Goal: Find specific page/section: Find specific page/section

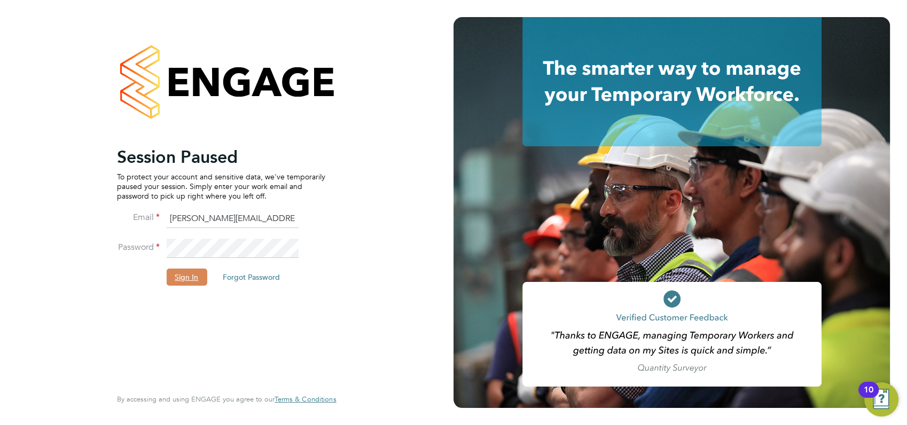
click at [188, 279] on button "Sign In" at bounding box center [186, 277] width 41 height 17
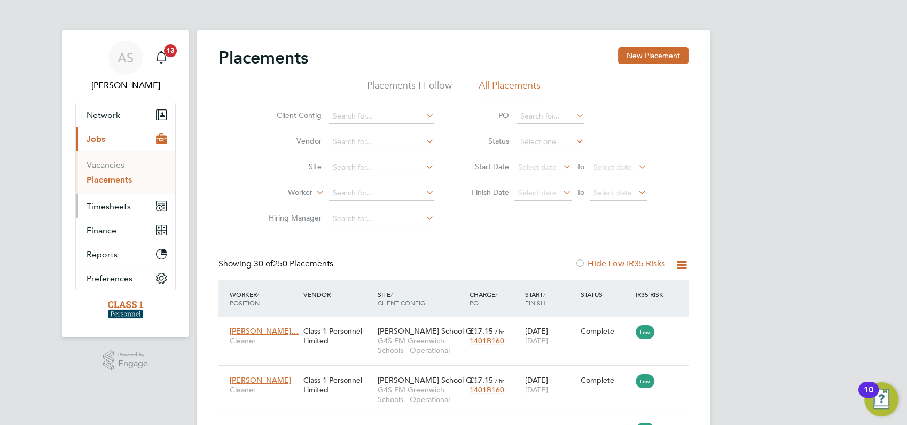
click at [102, 207] on span "Timesheets" at bounding box center [109, 206] width 44 height 10
click at [110, 189] on link "Timesheets" at bounding box center [109, 189] width 44 height 10
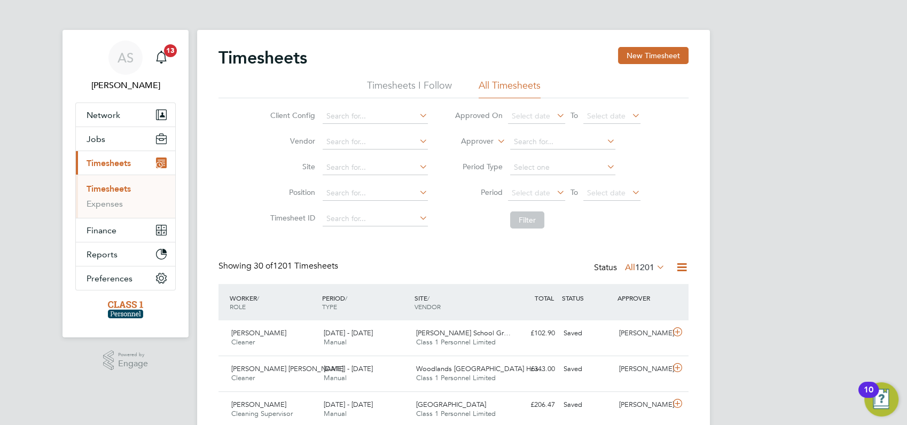
click at [103, 140] on span "Jobs" at bounding box center [96, 139] width 19 height 10
click at [103, 162] on link "Vacancies" at bounding box center [106, 165] width 38 height 10
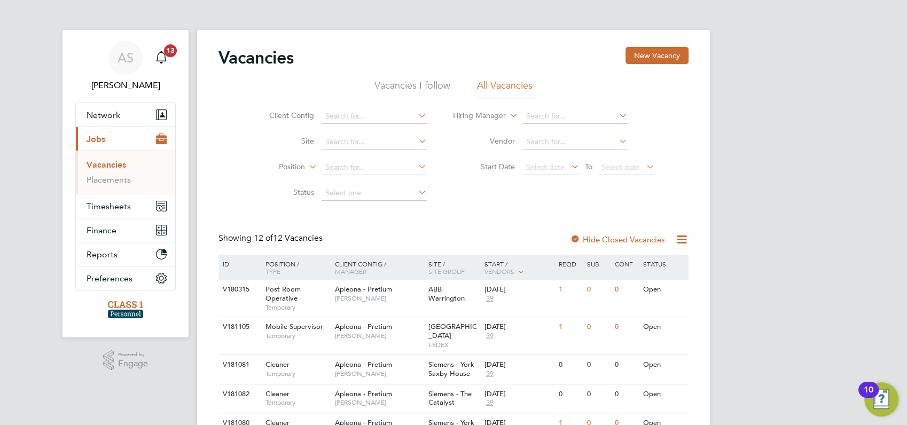
click at [734, 250] on div "AS [PERSON_NAME] Notifications 13 Applications: Network Businesses Sites Worker…" at bounding box center [453, 412] width 907 height 824
